Goal: Information Seeking & Learning: Learn about a topic

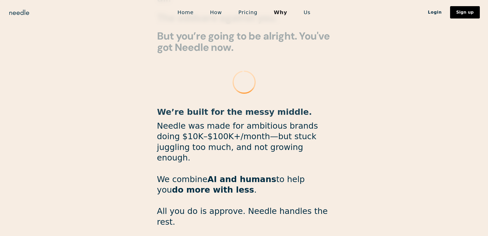
scroll to position [549, 0]
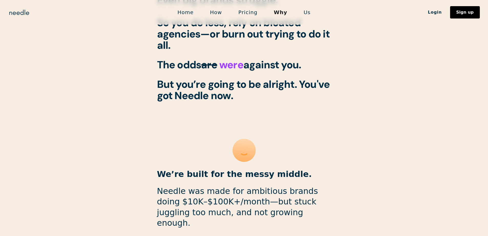
click at [188, 13] on link "Home" at bounding box center [185, 12] width 33 height 11
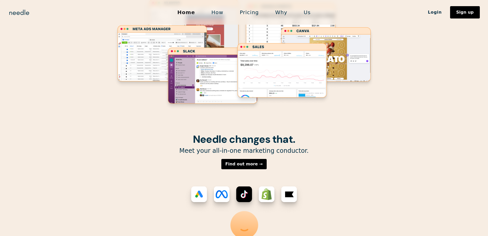
scroll to position [77, 0]
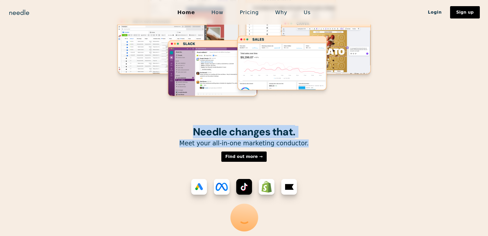
drag, startPoint x: 194, startPoint y: 131, endPoint x: 307, endPoint y: 142, distance: 114.4
click at [307, 142] on div "Needle changes that. Meet your all-in-one marketing conductor. Find out more → …" at bounding box center [244, 187] width 261 height 123
copy div "Needle changes that. Meet your all-in-one marketing conductor."
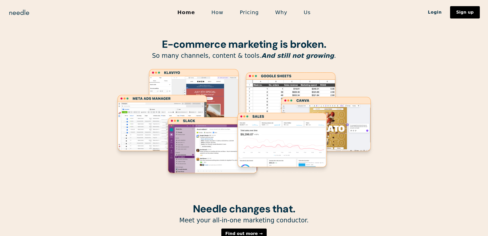
click at [398, 121] on section "E-commerce marketing is broken. So many channels, content & tools. And still no…" at bounding box center [244, 101] width 488 height 203
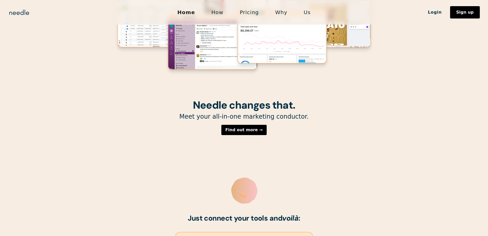
scroll to position [103, 0]
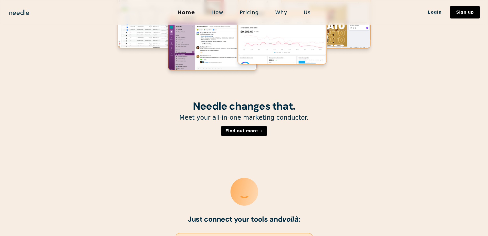
click at [248, 14] on link "Pricing" at bounding box center [249, 12] width 35 height 11
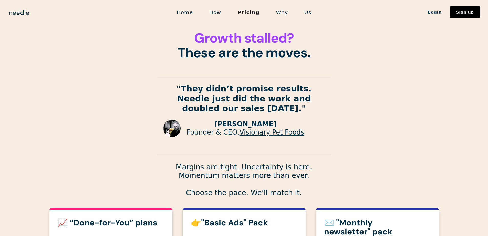
click at [187, 12] on link "Home" at bounding box center [185, 12] width 33 height 11
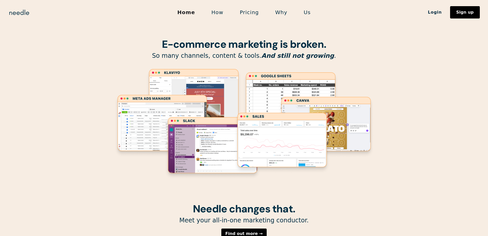
click at [376, 82] on section "E-commerce marketing is broken. So many channels, content & tools. And still no…" at bounding box center [244, 101] width 488 height 203
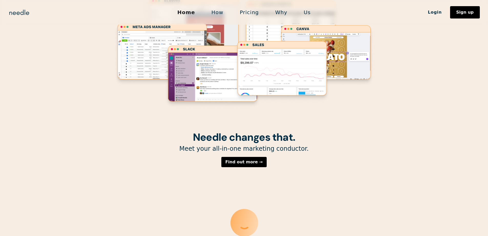
scroll to position [77, 0]
